Goal: Task Accomplishment & Management: Complete application form

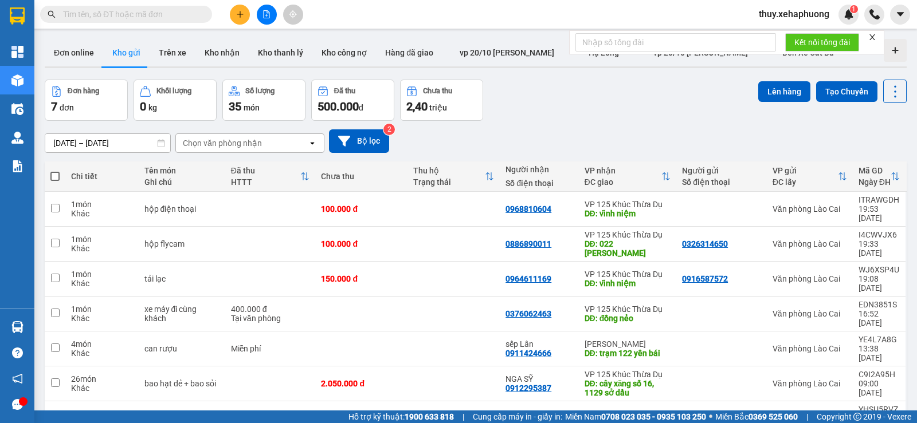
scroll to position [53, 0]
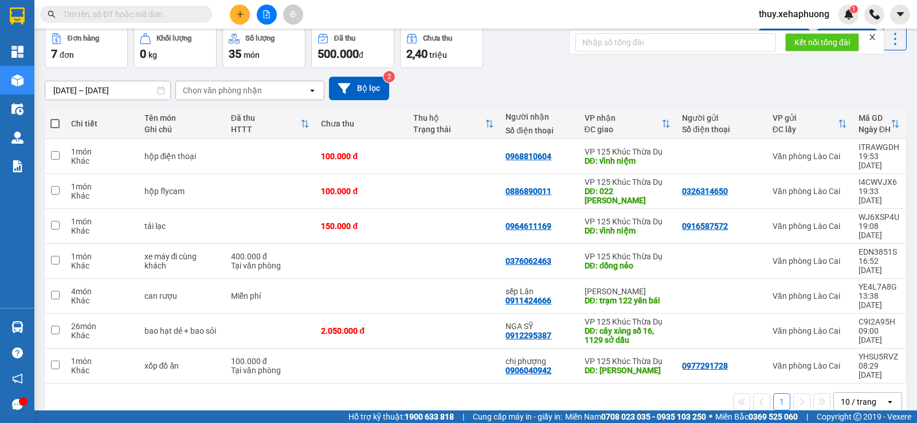
click at [238, 16] on icon "plus" at bounding box center [240, 14] width 8 height 8
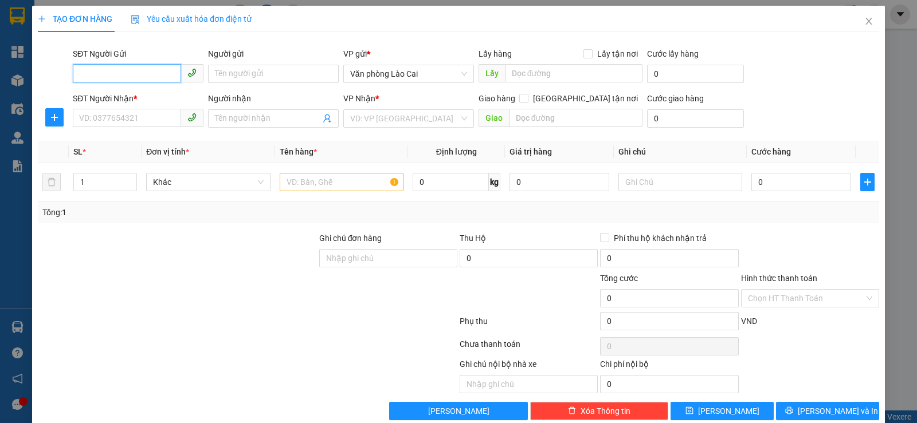
click at [100, 69] on input "SĐT Người Gửi" at bounding box center [127, 73] width 108 height 18
type input "0989782268"
click at [107, 120] on input "SĐT Người Nhận *" at bounding box center [127, 118] width 108 height 18
type input "0965409536"
click at [265, 124] on input "Người nhận" at bounding box center [267, 118] width 105 height 13
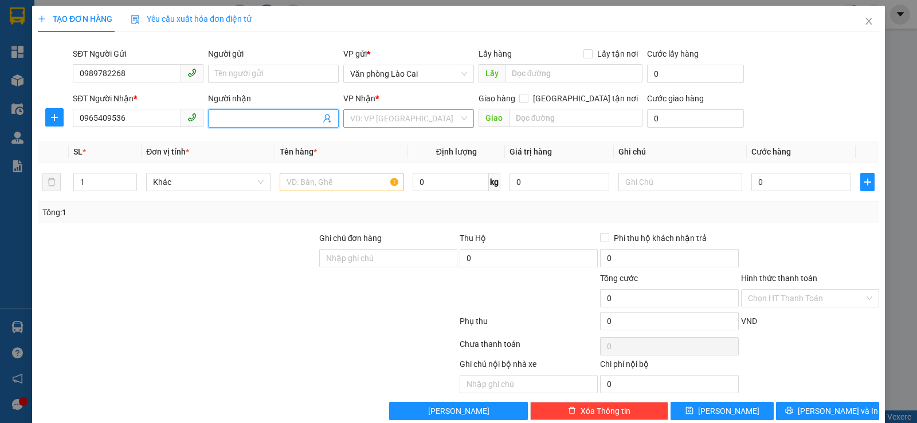
click at [375, 123] on input "search" at bounding box center [404, 118] width 109 height 17
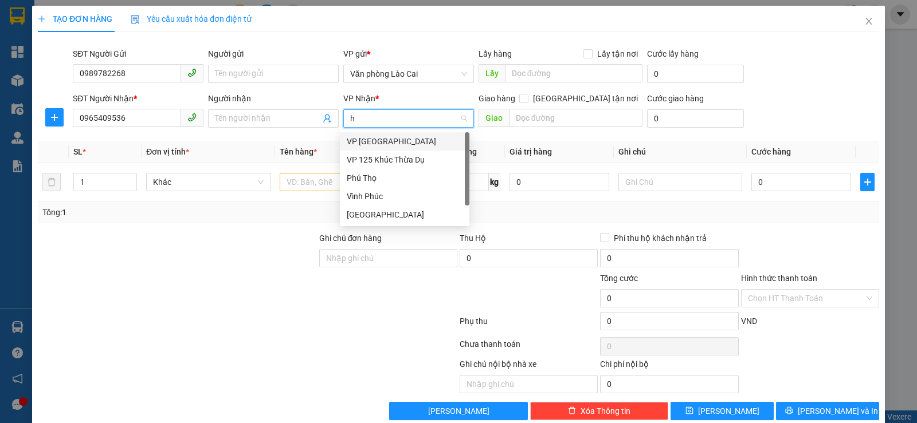
type input "hu"
click at [367, 206] on div "[GEOGRAPHIC_DATA]" at bounding box center [404, 215] width 129 height 18
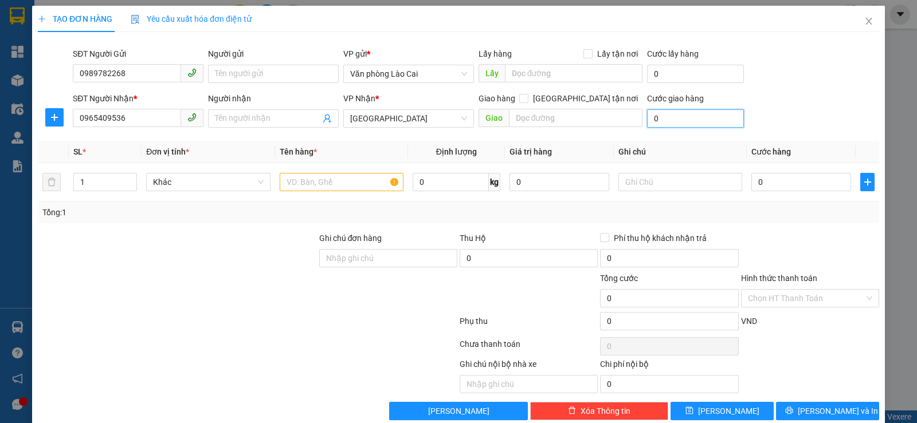
click at [659, 123] on input "0" at bounding box center [695, 118] width 97 height 18
click at [561, 106] on div "Giao hàng [GEOGRAPHIC_DATA] tận nơi" at bounding box center [560, 100] width 164 height 17
click at [556, 123] on input "text" at bounding box center [576, 118] width 134 height 18
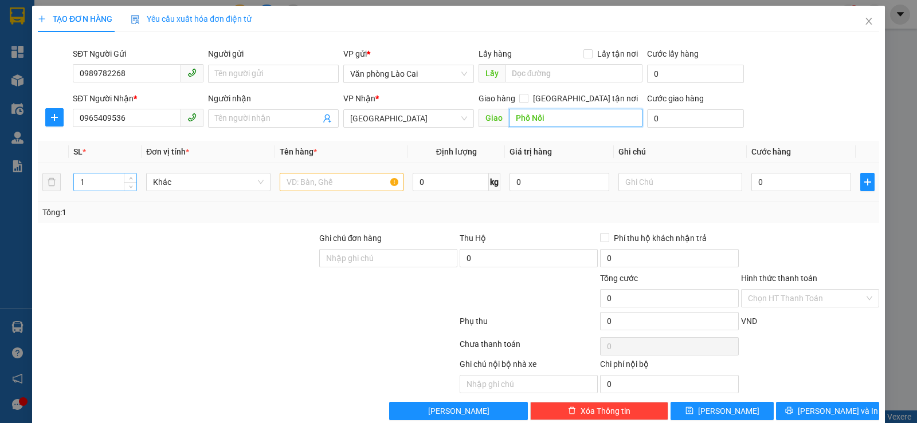
type input "Phố Nối"
click at [103, 188] on input "1" at bounding box center [105, 182] width 62 height 17
click at [363, 184] on input "text" at bounding box center [342, 182] width 124 height 18
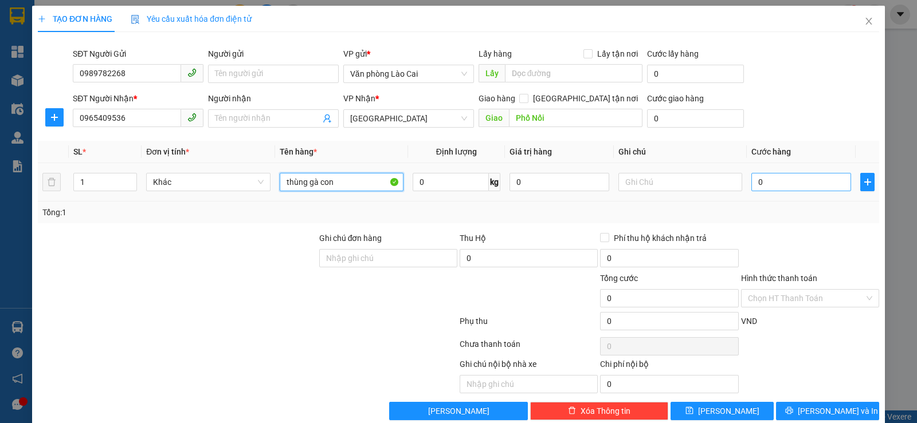
type input "thùng gà con"
click at [766, 190] on input "0" at bounding box center [801, 182] width 100 height 18
type input "1"
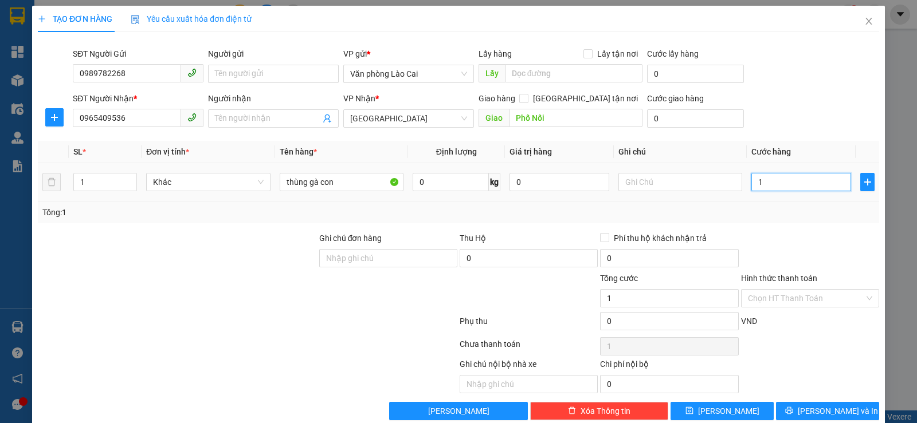
type input "10"
type input "100"
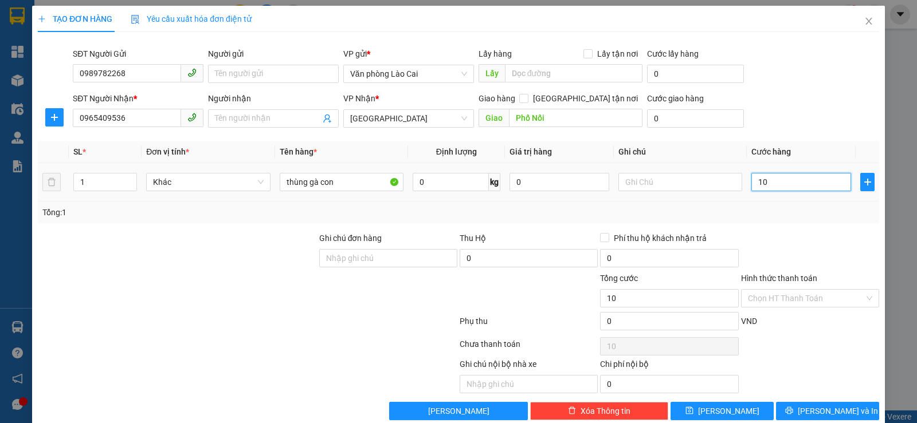
type input "100"
type input "1.000"
type input "10.000"
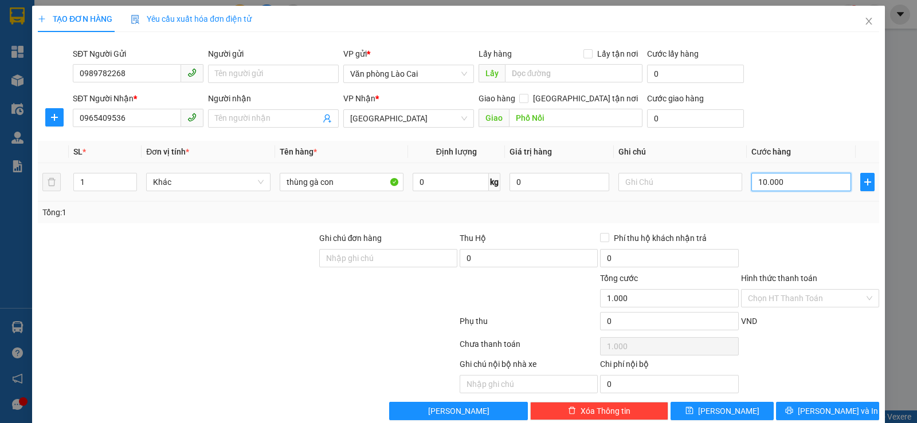
type input "10.000"
type input "100.000"
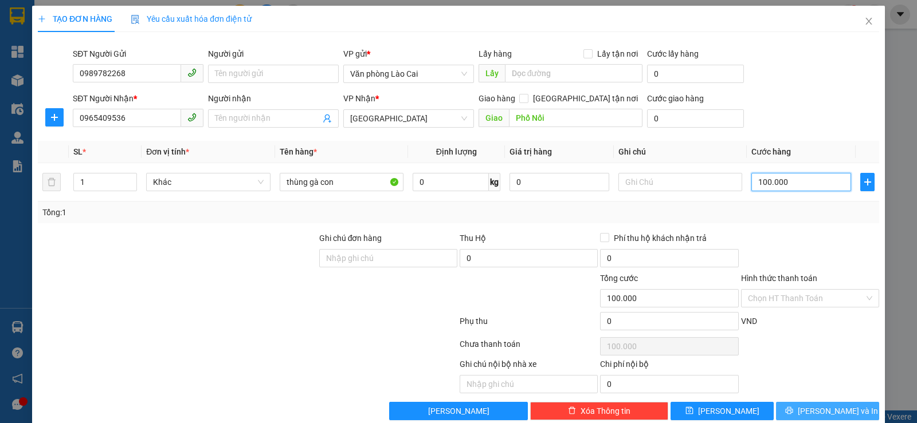
type input "100.000"
click at [788, 409] on button "[PERSON_NAME] và In" at bounding box center [827, 411] width 103 height 18
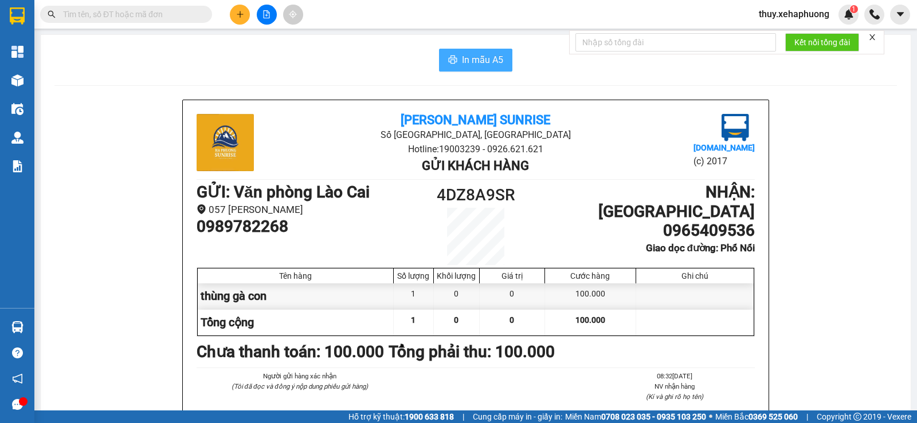
click at [462, 59] on span "In mẫu A5" at bounding box center [482, 60] width 41 height 14
